Goal: Check status

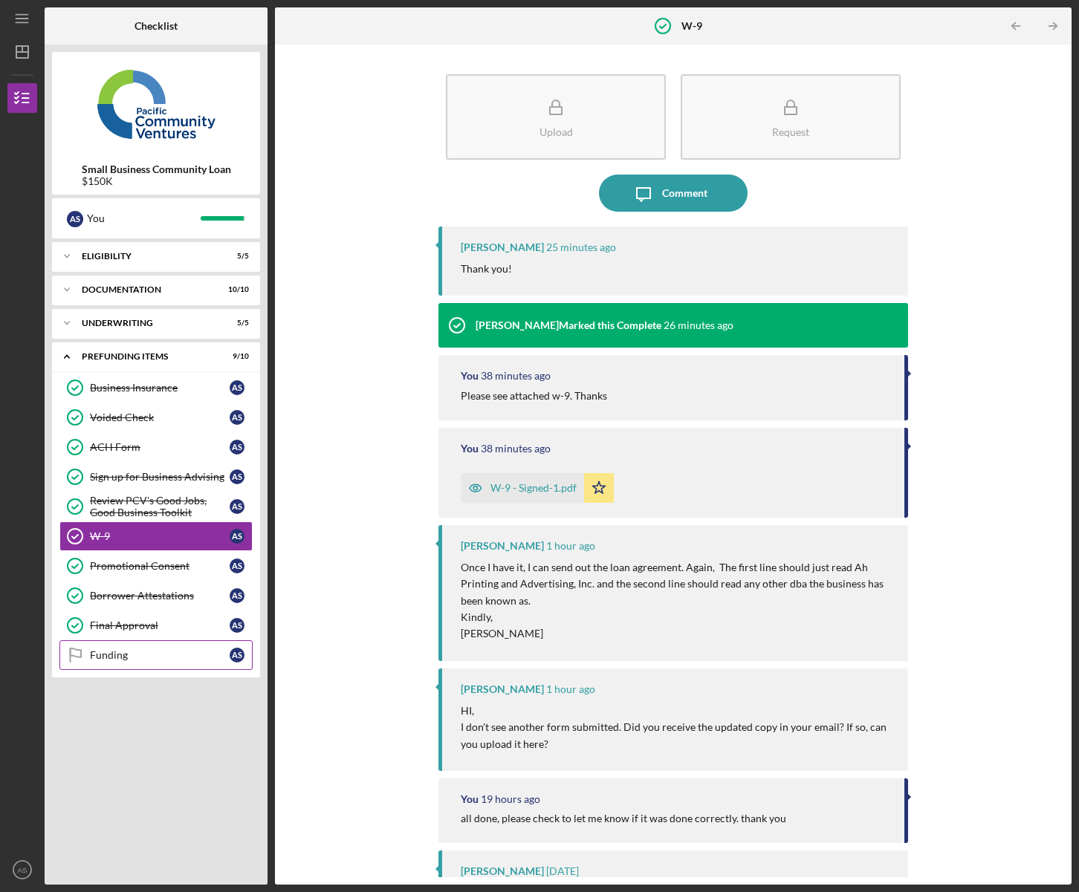
click at [140, 665] on link "Funding Funding A S" at bounding box center [155, 656] width 193 height 30
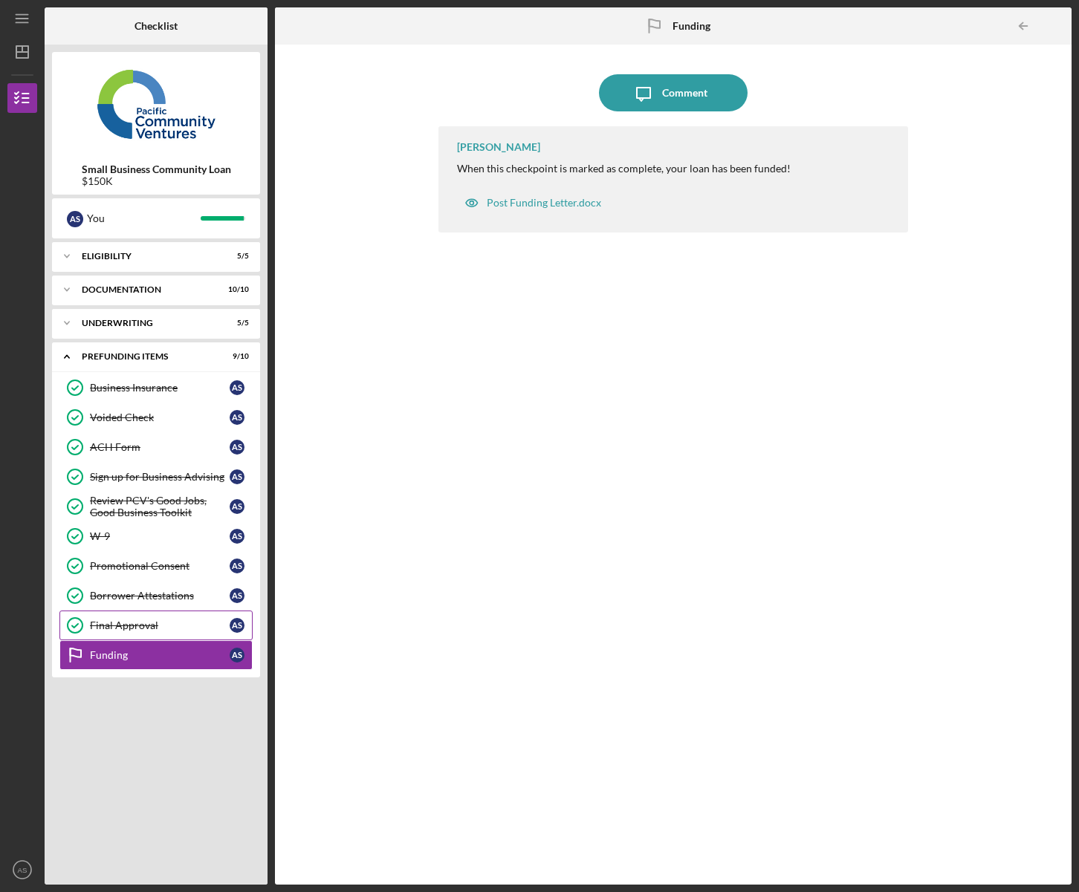
click at [116, 626] on div "Final Approval" at bounding box center [160, 626] width 140 height 12
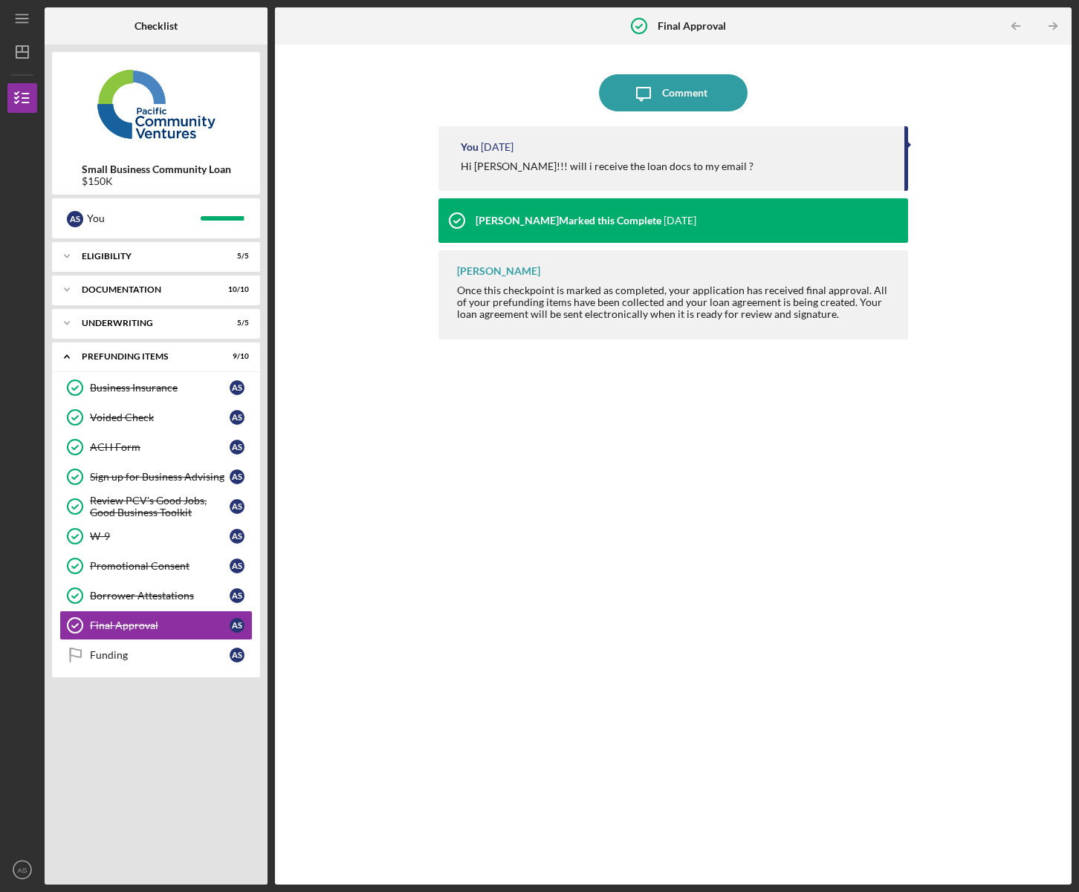
click at [400, 357] on div "Icon/Message Comment You 1 day ago Hi Stephanie!!! will i receive the loan docs…" at bounding box center [673, 465] width 782 height 826
click at [110, 653] on div "Funding" at bounding box center [160, 655] width 140 height 12
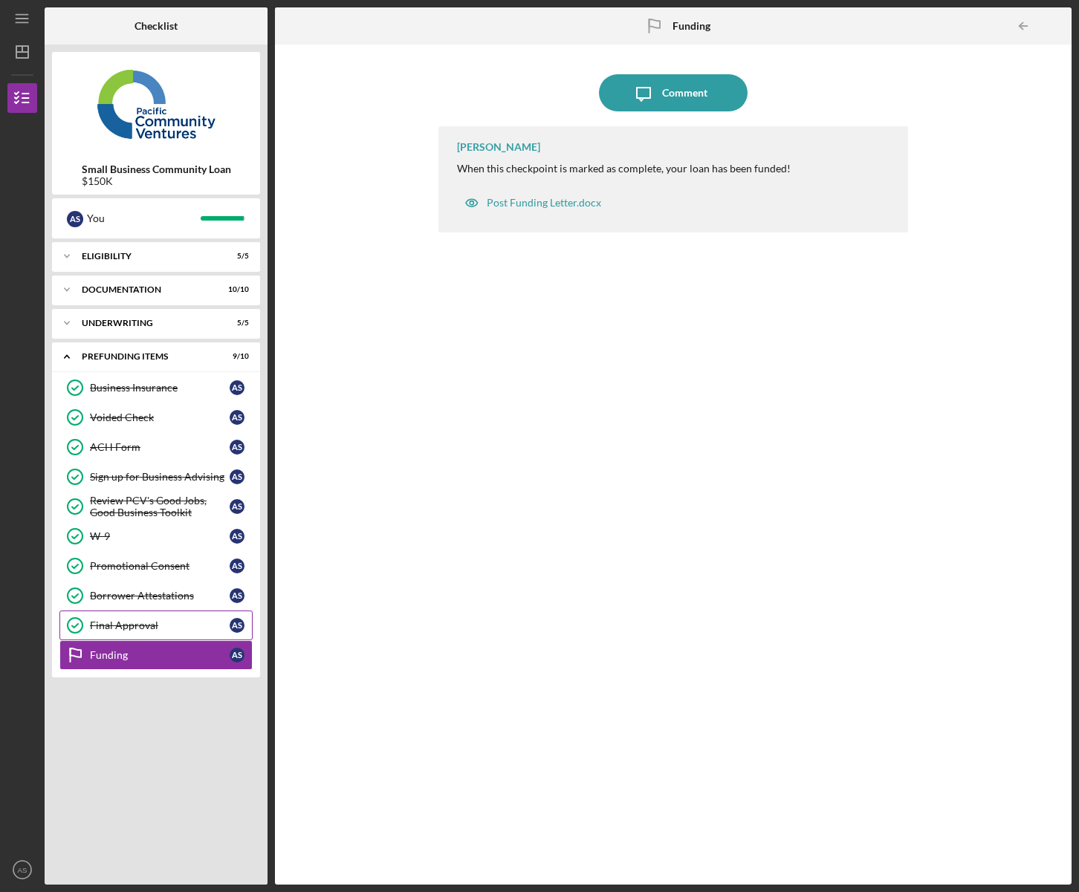
click at [128, 627] on div "Final Approval" at bounding box center [160, 626] width 140 height 12
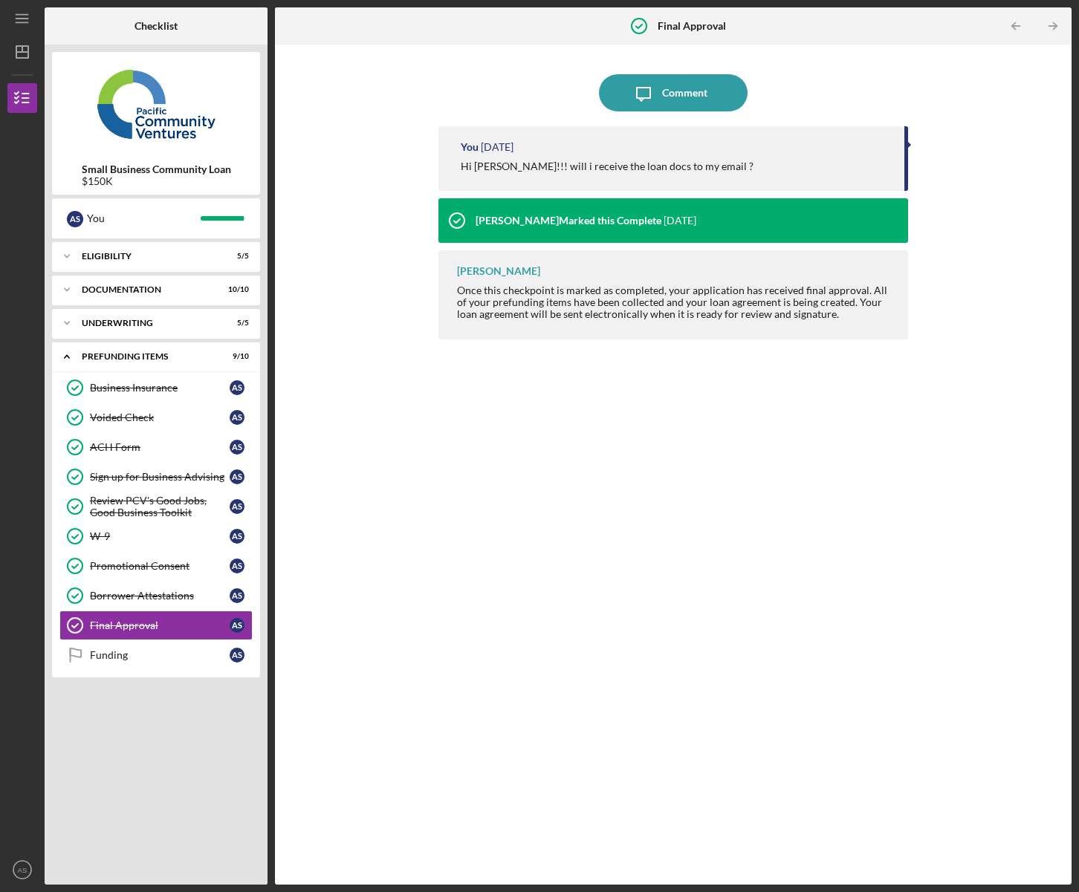
click at [346, 293] on div "Icon/Message Comment You 1 day ago Hi Stephanie!!! will i receive the loan docs…" at bounding box center [673, 465] width 782 height 826
click at [447, 438] on div "You 1 day ago Hi Stephanie!!! will i receive the loan docs to my email ? Stepha…" at bounding box center [672, 494] width 469 height 736
click at [125, 660] on div "Funding" at bounding box center [160, 655] width 140 height 12
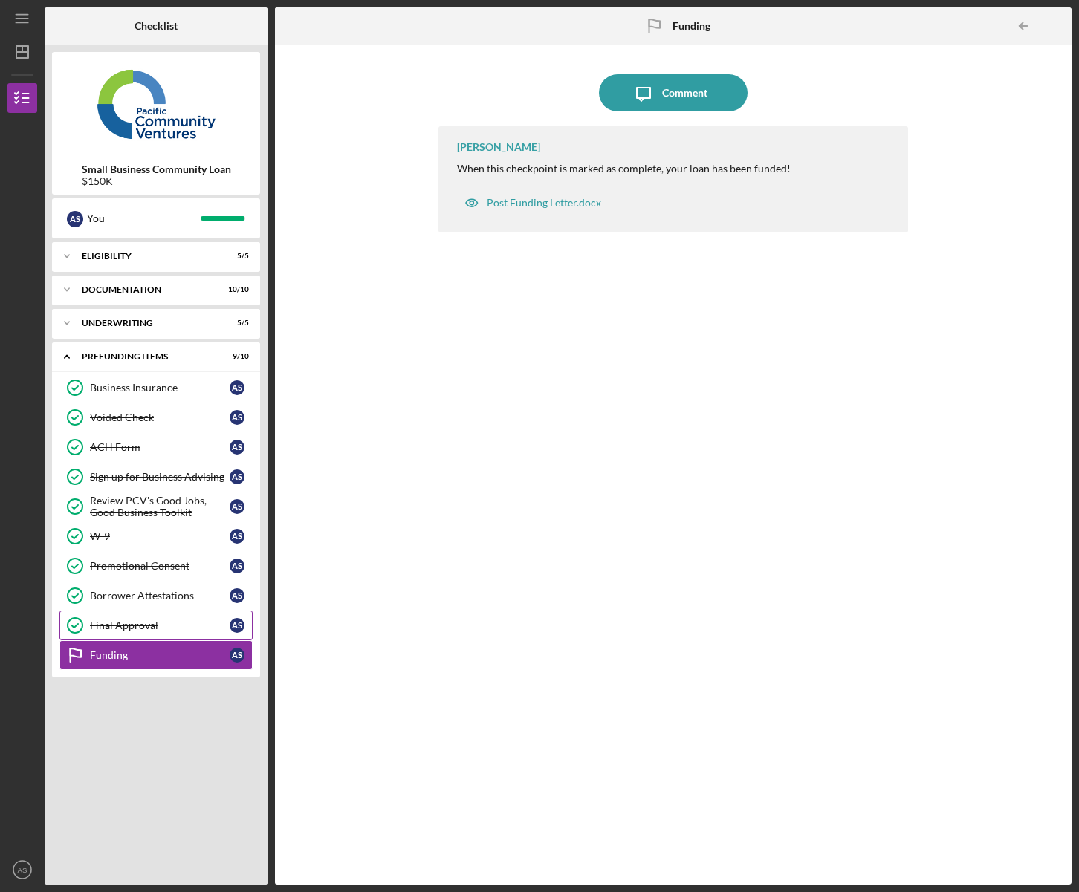
click at [132, 627] on div "Final Approval" at bounding box center [160, 626] width 140 height 12
